Goal: Understand process/instructions

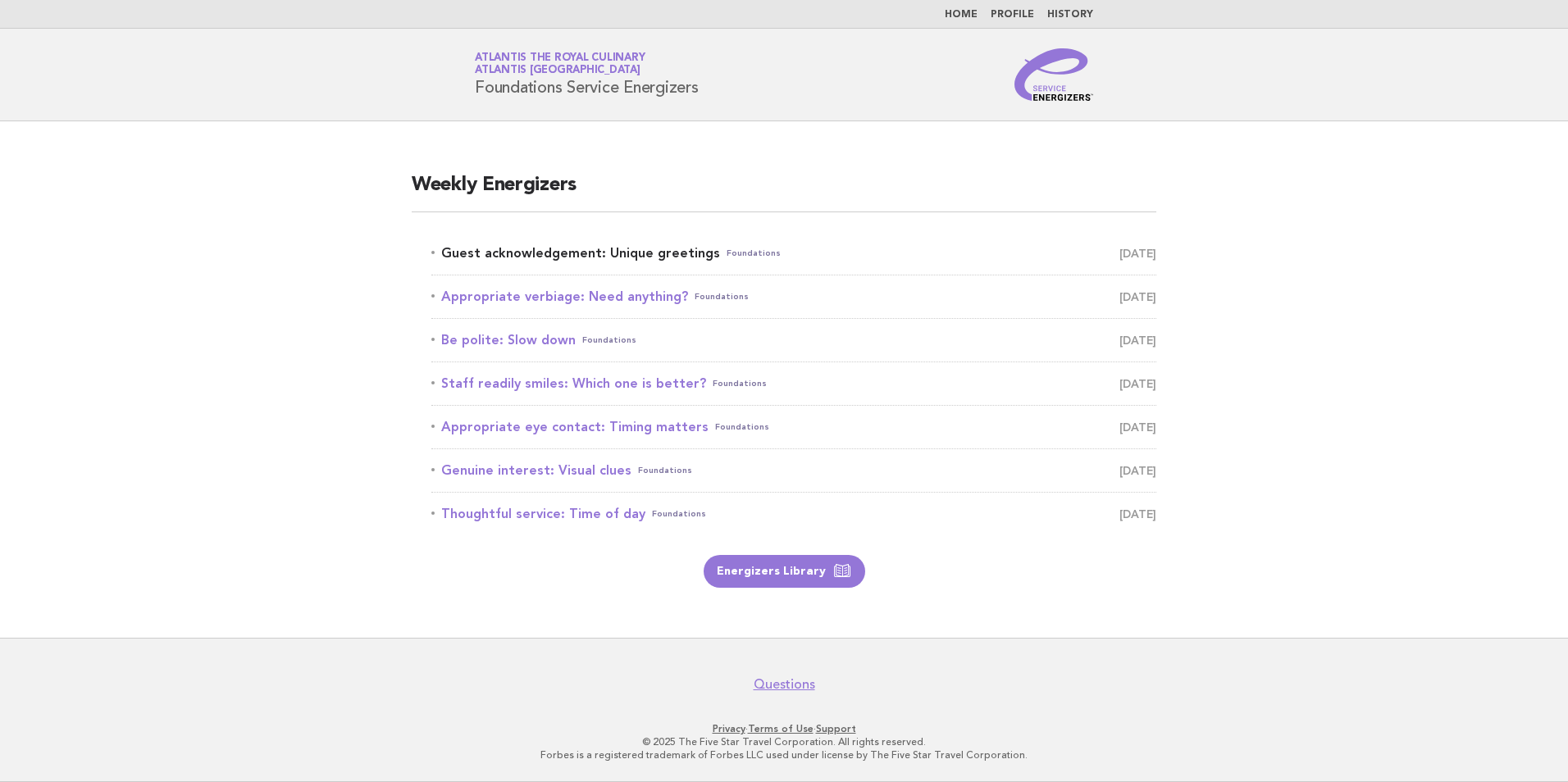
click at [616, 262] on link "Guest acknowledgement: Unique greetings Foundations [DATE]" at bounding box center [793, 253] width 724 height 23
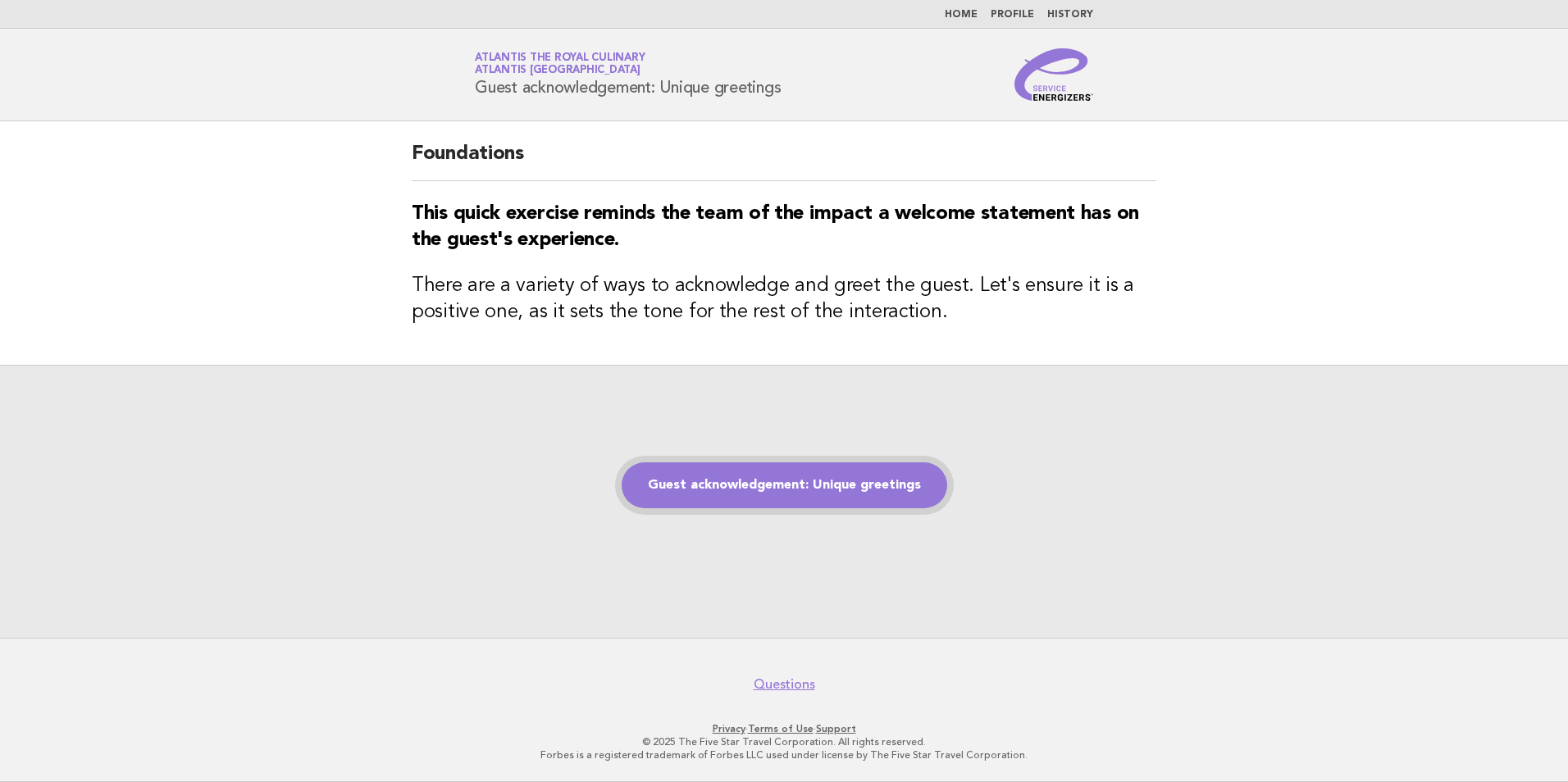
click at [833, 493] on link "Guest acknowledgement: Unique greetings" at bounding box center [785, 485] width 326 height 46
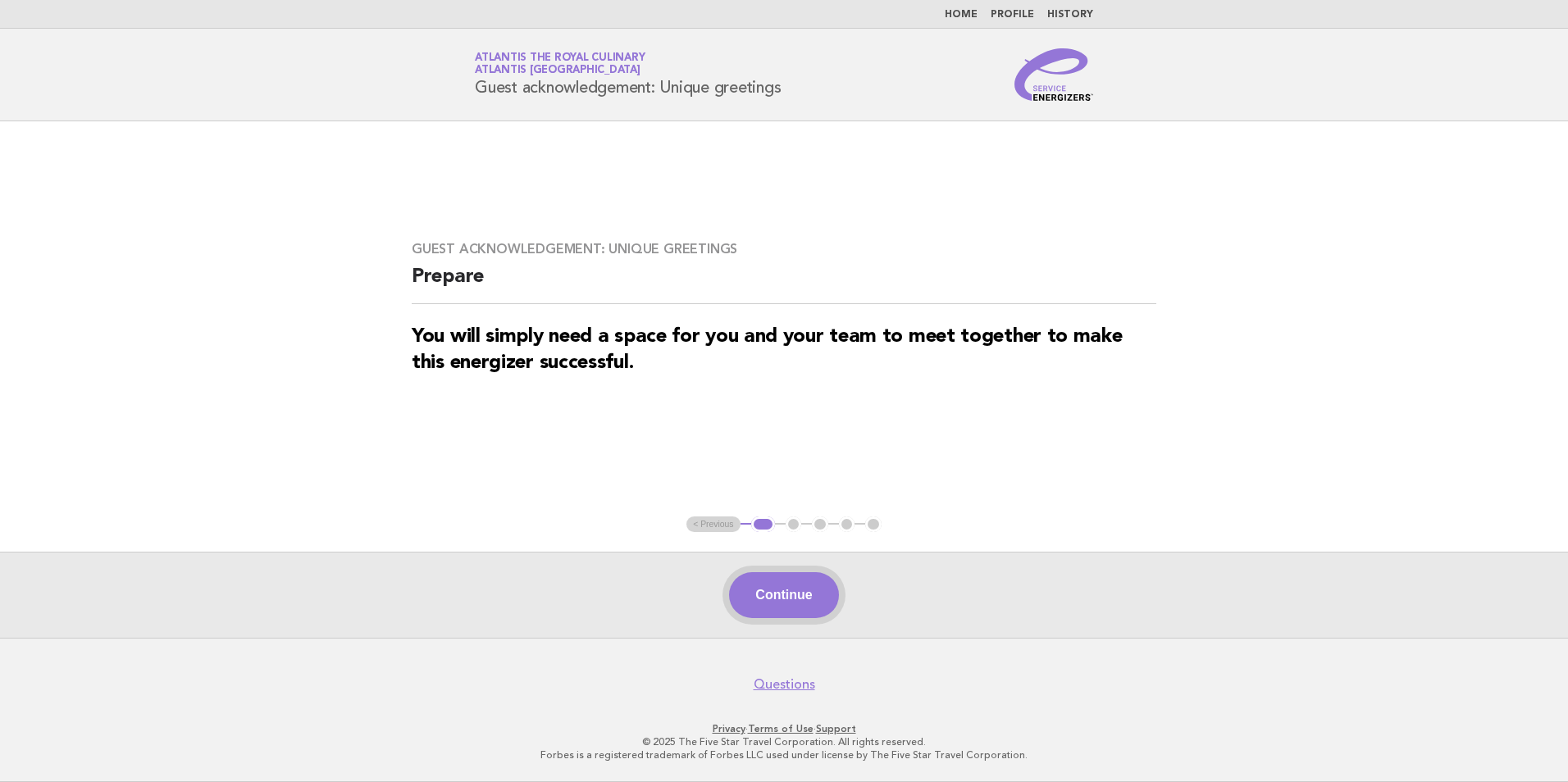
click at [791, 594] on button "Continue" at bounding box center [783, 595] width 109 height 46
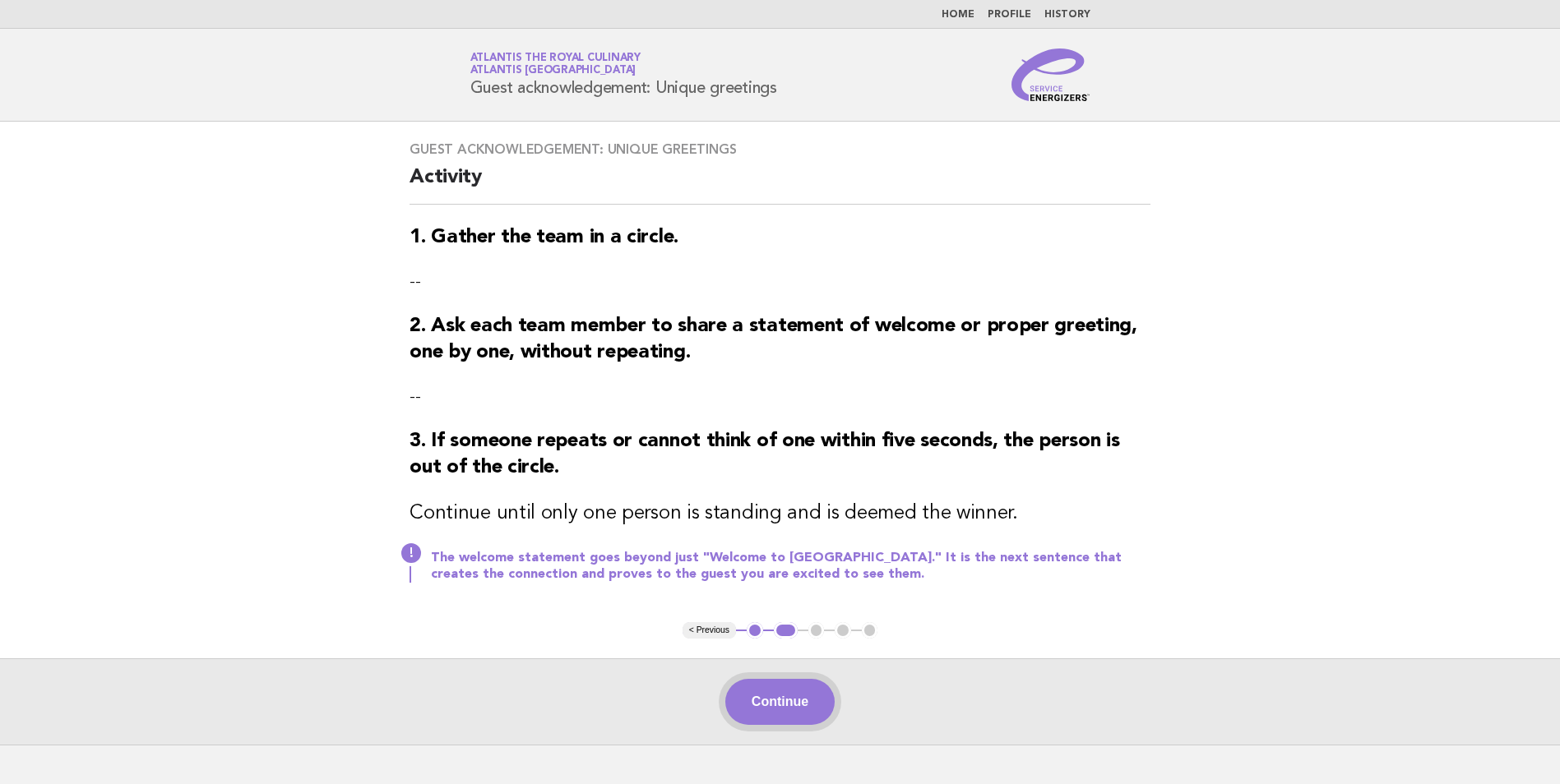
click at [800, 707] on button "Continue" at bounding box center [780, 701] width 109 height 46
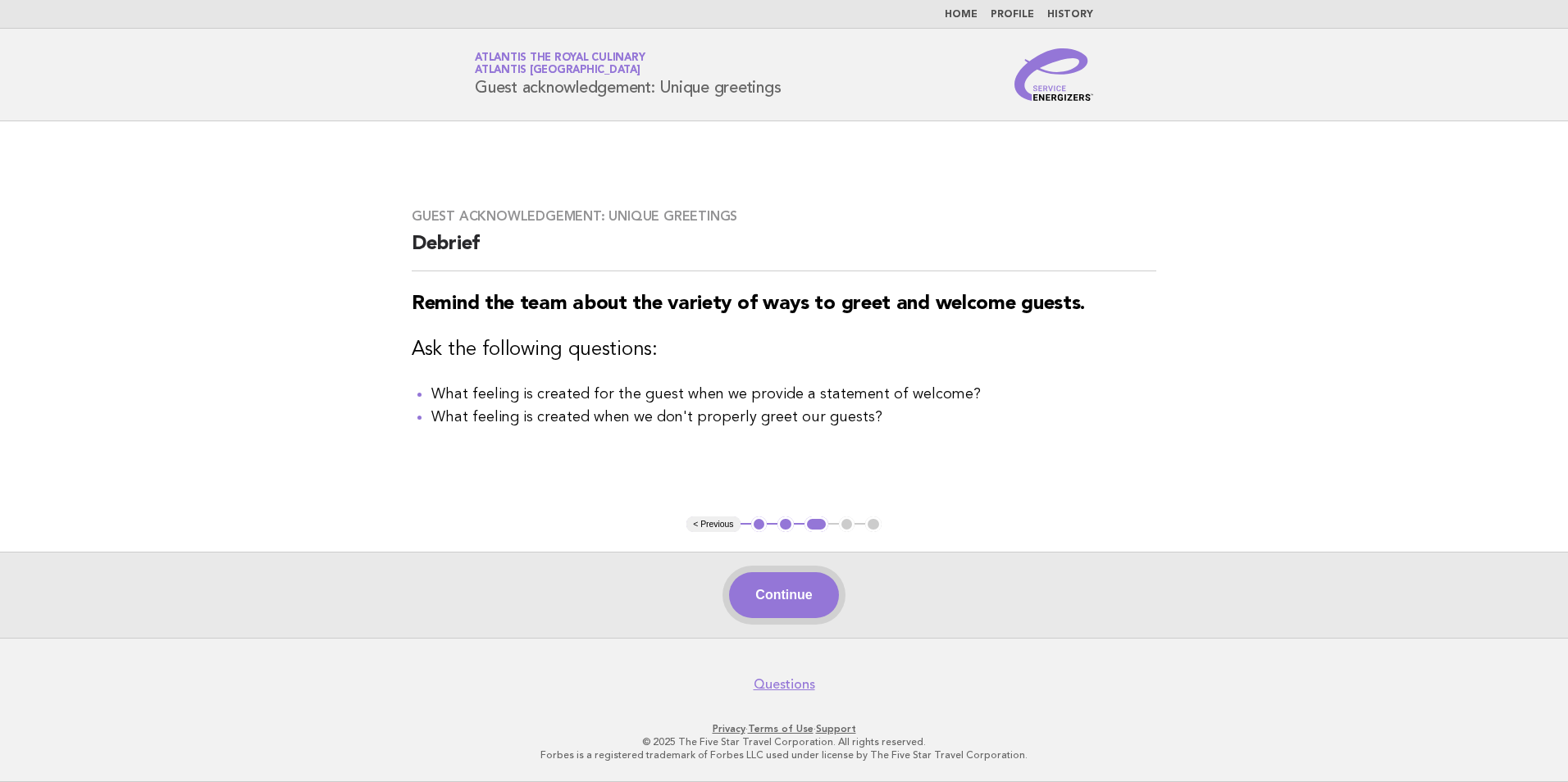
click at [786, 597] on button "Continue" at bounding box center [783, 595] width 109 height 46
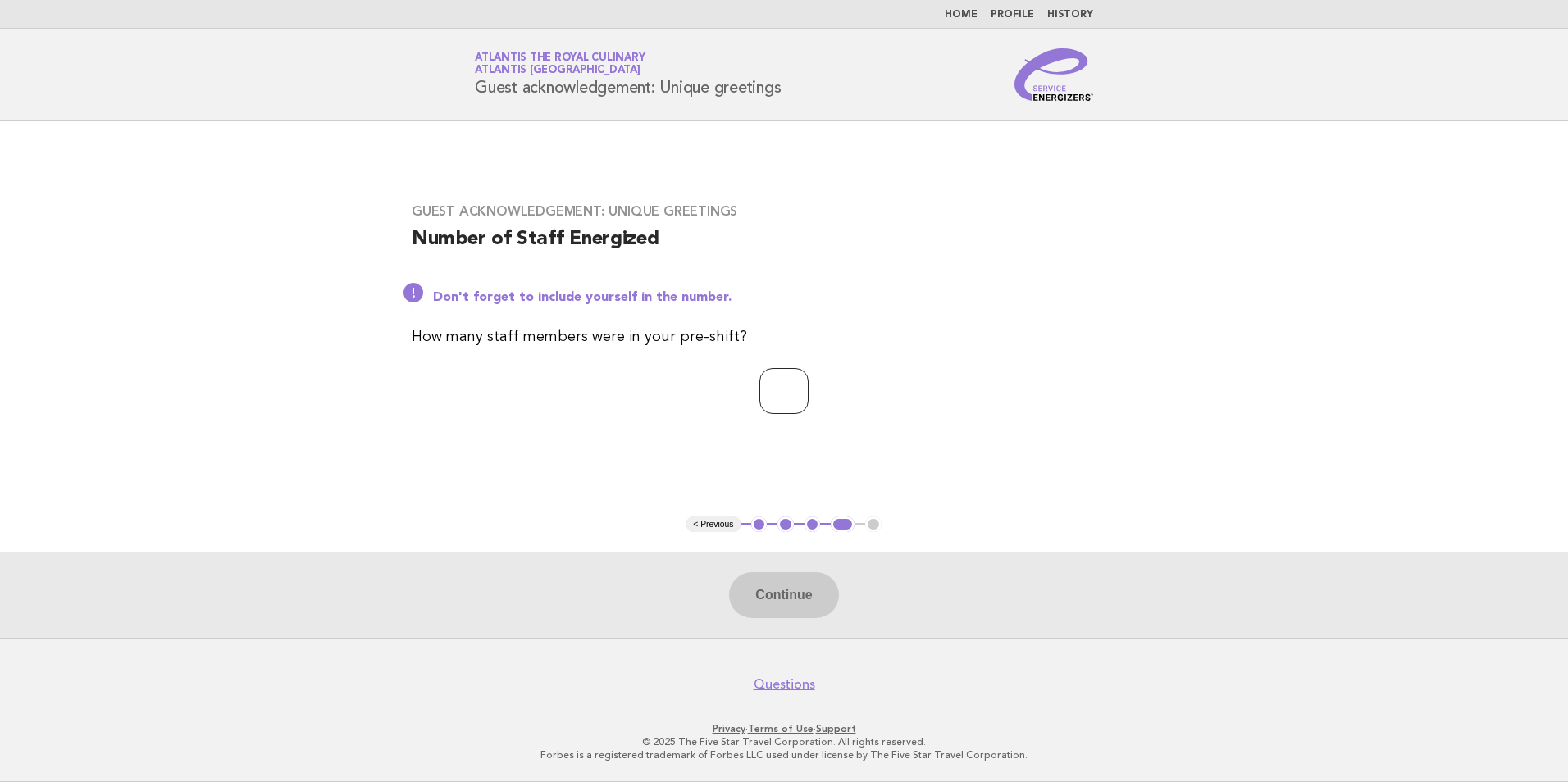
click at [778, 392] on input "number" at bounding box center [783, 390] width 49 height 46
type input "*"
click at [780, 575] on button "Continue" at bounding box center [783, 595] width 109 height 46
